Goal: Find specific page/section: Find specific page/section

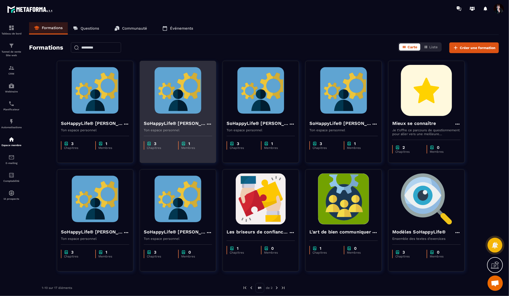
scroll to position [5572, 0]
click at [181, 86] on img at bounding box center [178, 90] width 68 height 51
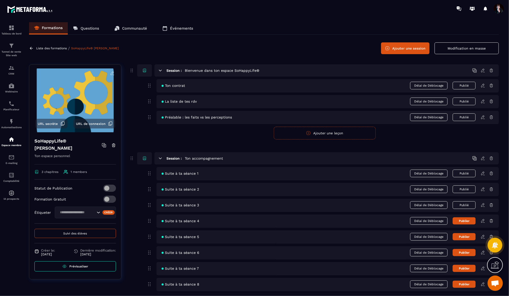
click at [82, 235] on button "Suivi des élèves" at bounding box center [75, 233] width 82 height 9
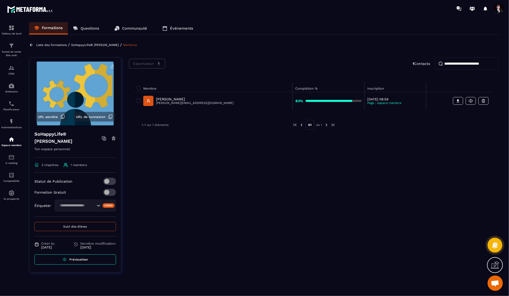
click at [178, 99] on p "[PERSON_NAME]" at bounding box center [195, 99] width 78 height 4
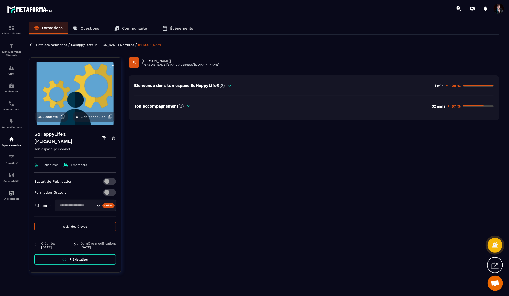
click at [188, 105] on icon at bounding box center [188, 106] width 5 height 5
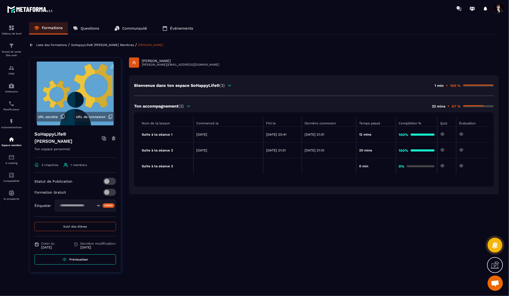
click at [55, 43] on p "Liste des formations" at bounding box center [51, 45] width 31 height 4
